Goal: Obtain resource: Download file/media

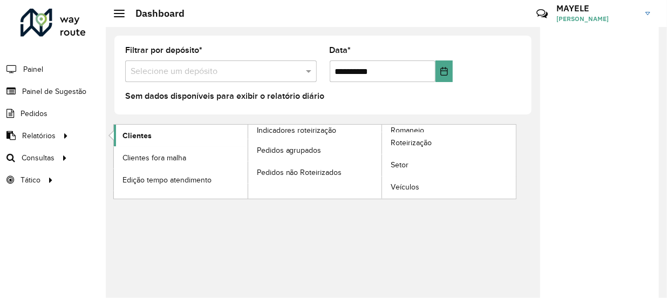
click at [167, 126] on link "Clientes" at bounding box center [181, 136] width 134 height 22
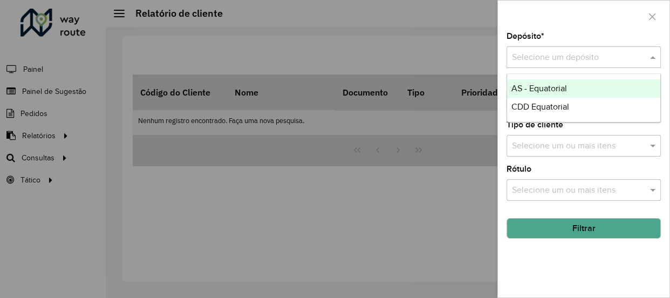
click at [610, 58] on input "text" at bounding box center [573, 57] width 122 height 13
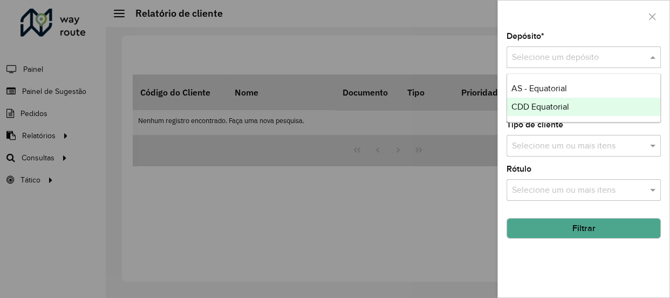
click at [535, 114] on div "CDD Equatorial" at bounding box center [583, 107] width 153 height 18
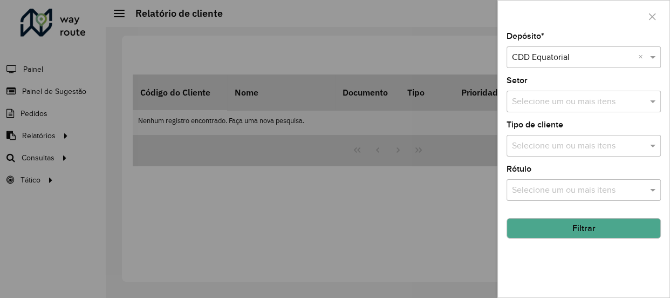
click at [547, 218] on button "Filtrar" at bounding box center [584, 228] width 154 height 21
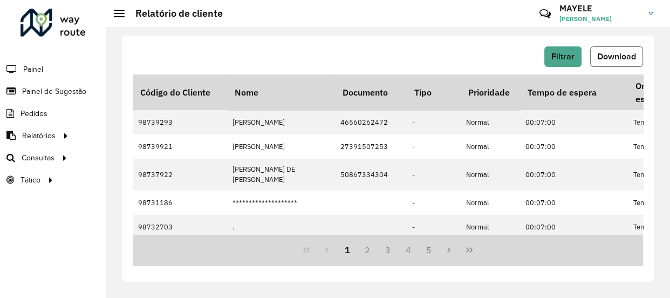
click at [592, 57] on button "Download" at bounding box center [616, 56] width 53 height 21
